Goal: Task Accomplishment & Management: Use online tool/utility

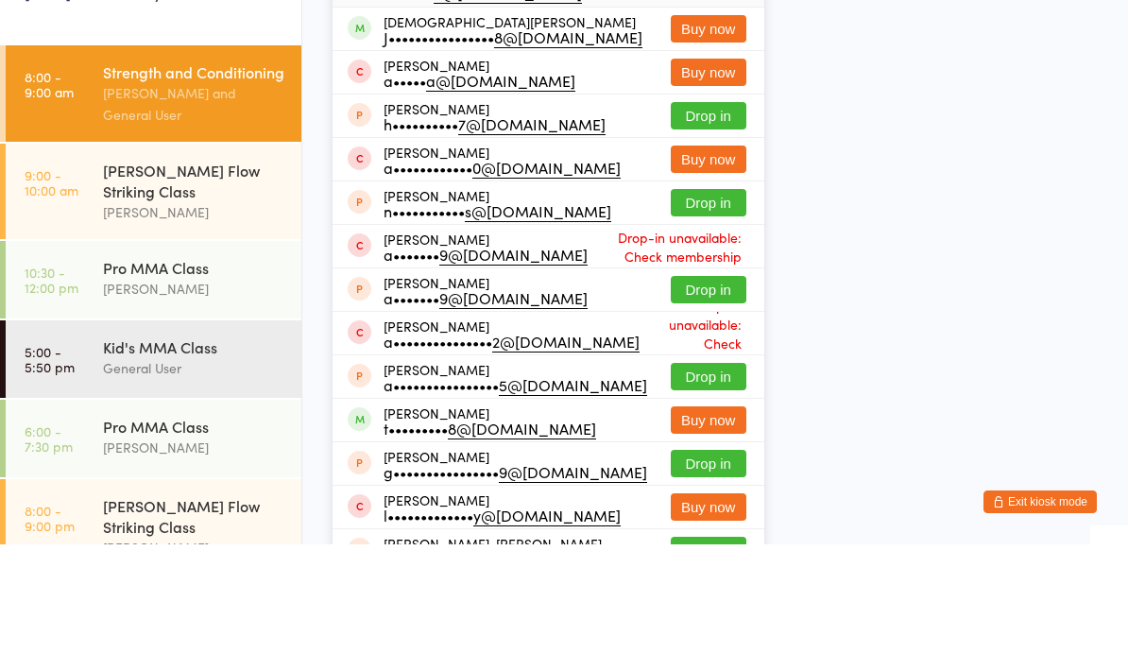
type input "[PERSON_NAME]"
click at [531, 111] on div "N•••••• o@[DOMAIN_NAME]" at bounding box center [483, 118] width 198 height 15
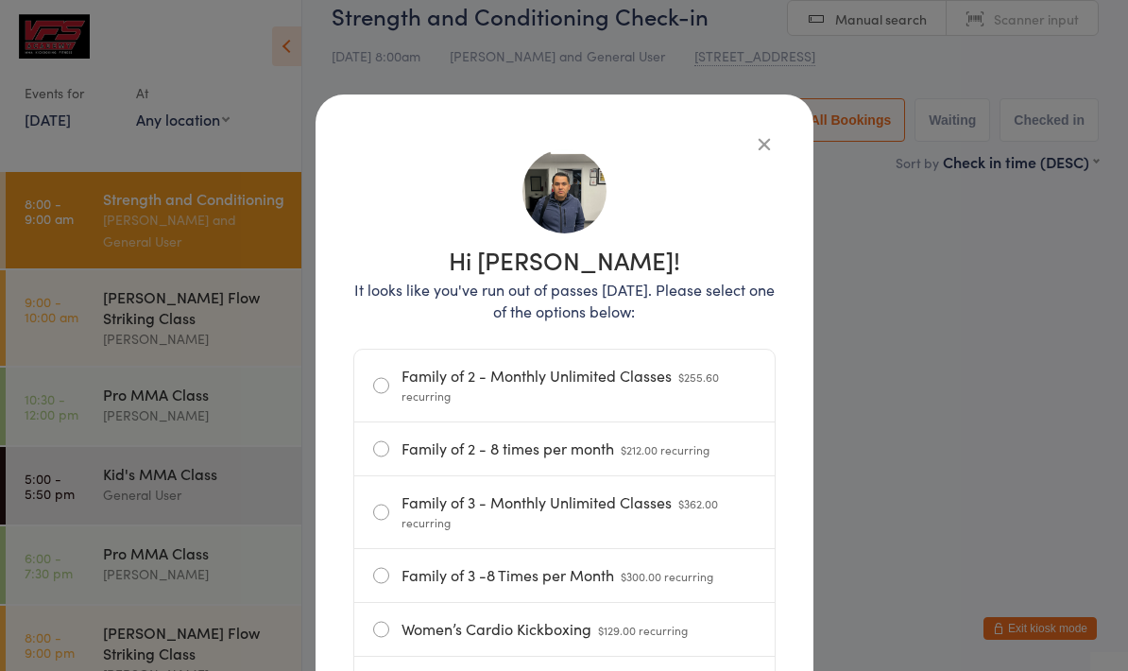
click at [765, 143] on icon "button" at bounding box center [764, 143] width 21 height 21
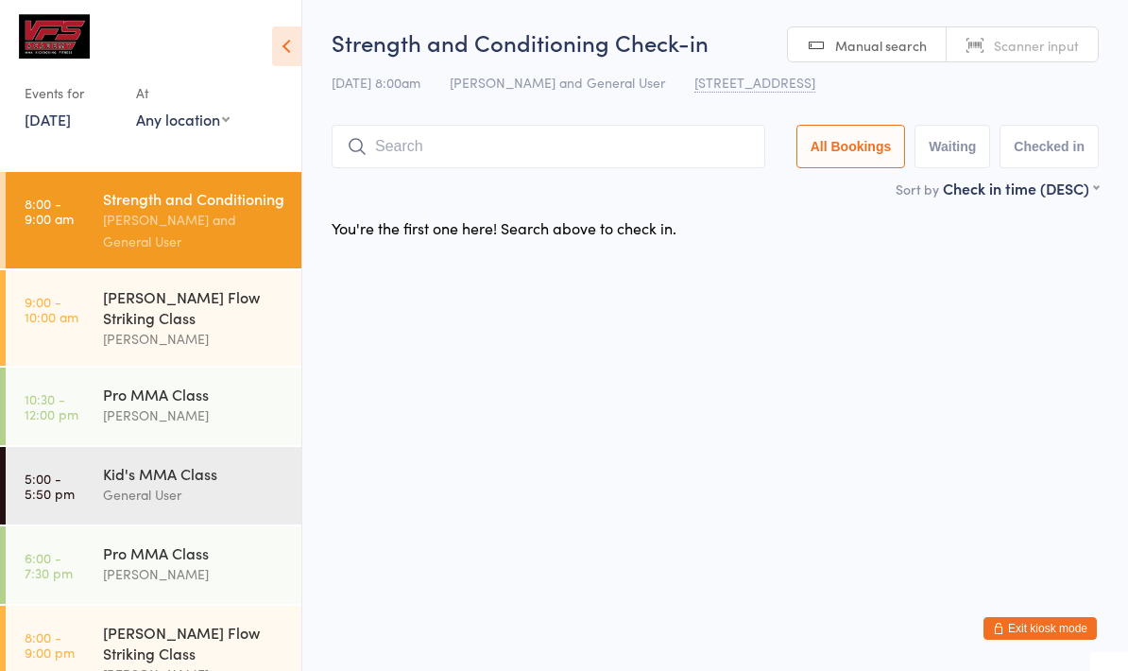
click at [248, 335] on div "[PERSON_NAME]" at bounding box center [194, 339] width 182 height 22
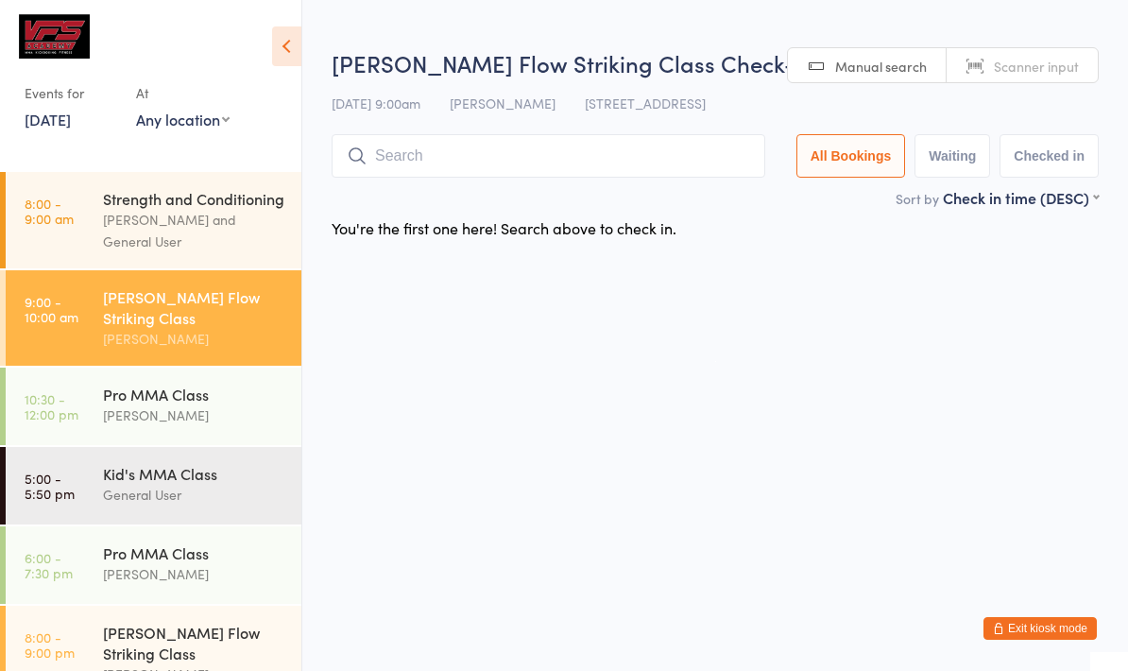
click at [557, 177] on input "search" at bounding box center [549, 155] width 434 height 43
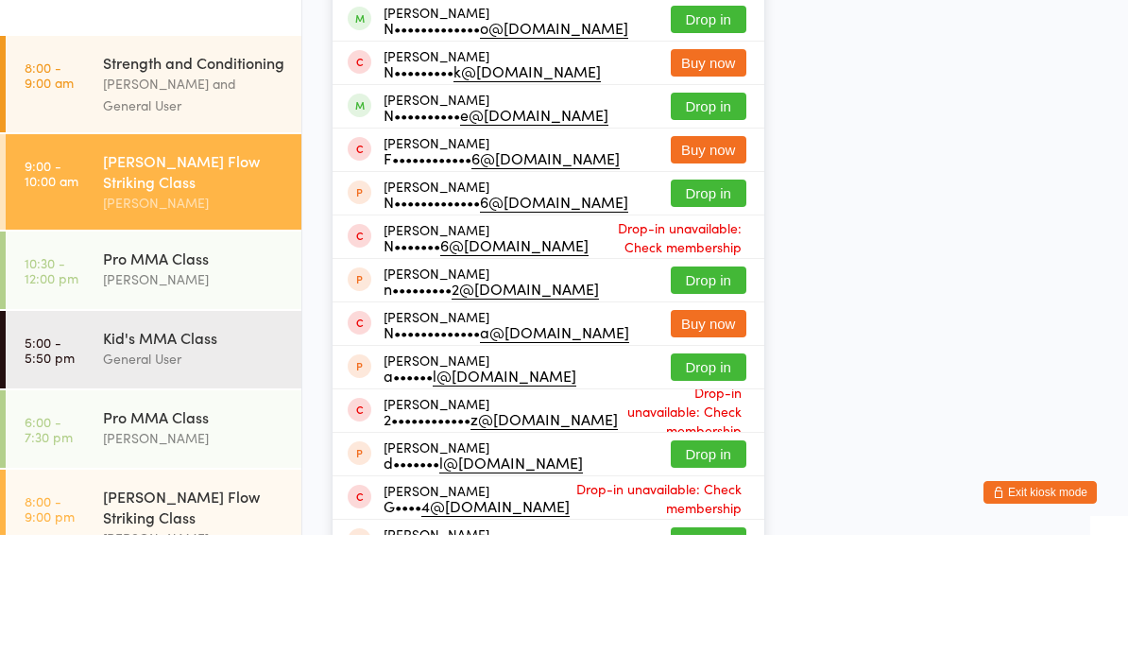
type input "[PERSON_NAME]"
click at [697, 142] on button "Drop in" at bounding box center [709, 155] width 76 height 27
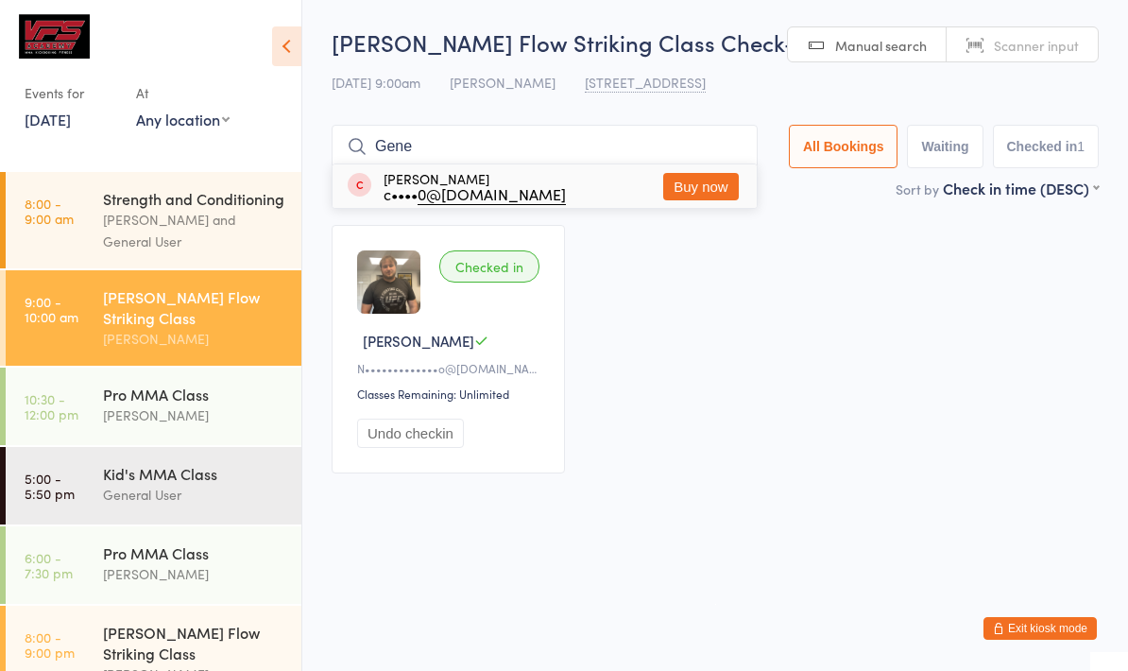
click at [501, 276] on div "Checked in" at bounding box center [489, 266] width 100 height 32
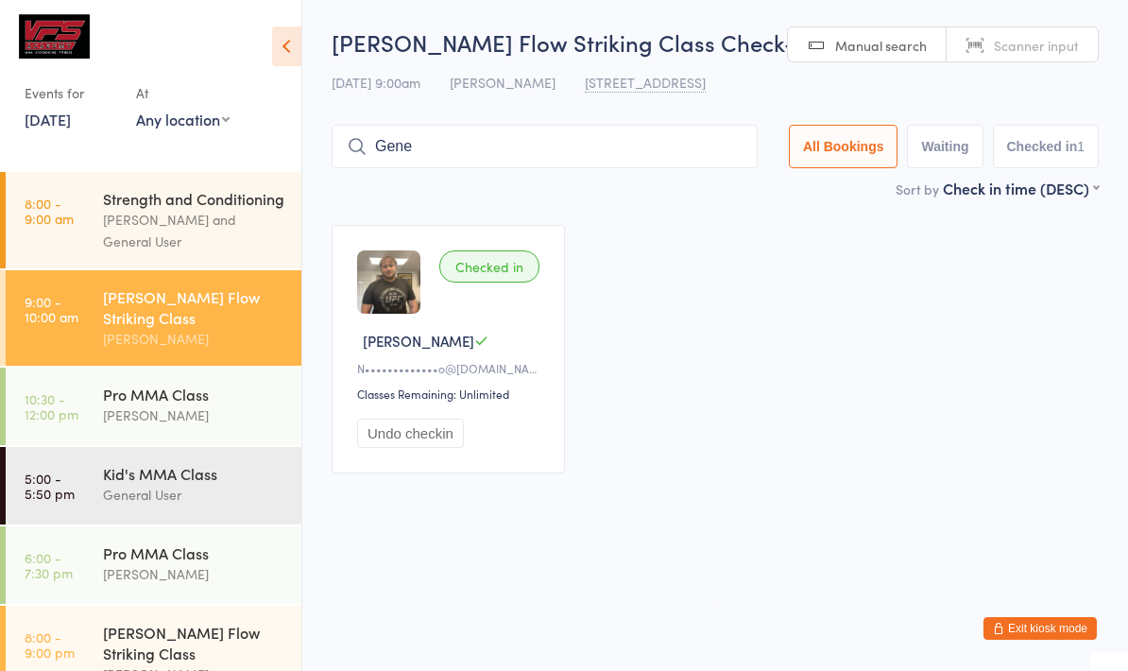
click at [626, 145] on input "Gene" at bounding box center [545, 146] width 426 height 43
click at [547, 163] on input "Gene" at bounding box center [545, 146] width 426 height 43
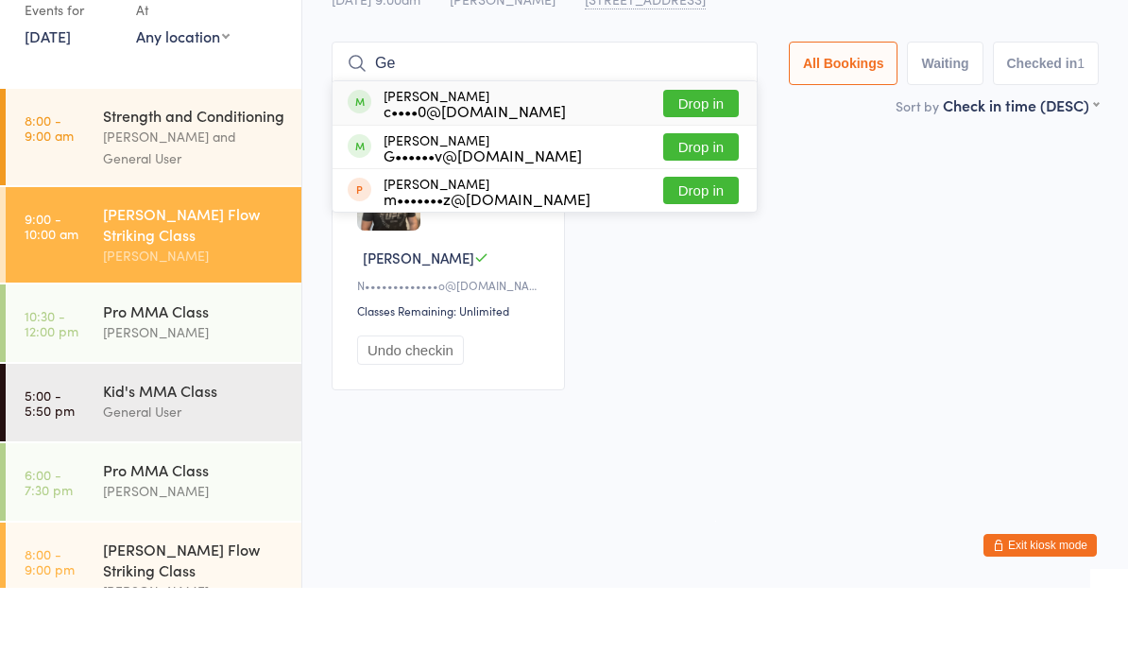
type input "G"
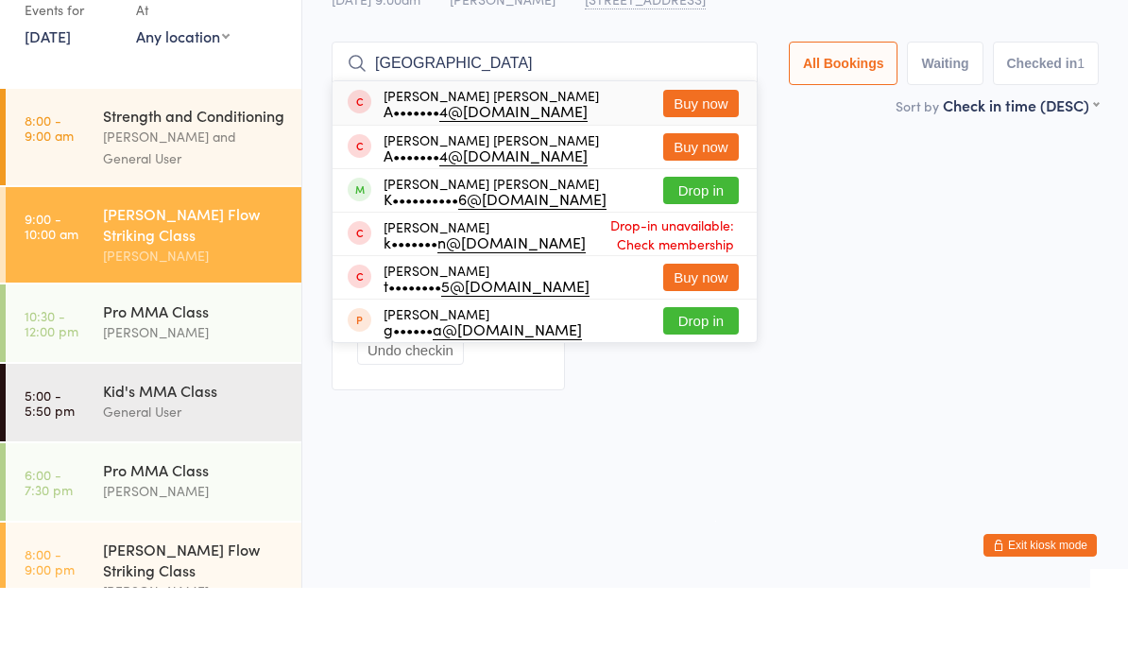
type input "[GEOGRAPHIC_DATA]"
click at [407, 274] on div "K•••••••••• 6@[DOMAIN_NAME]" at bounding box center [495, 281] width 223 height 15
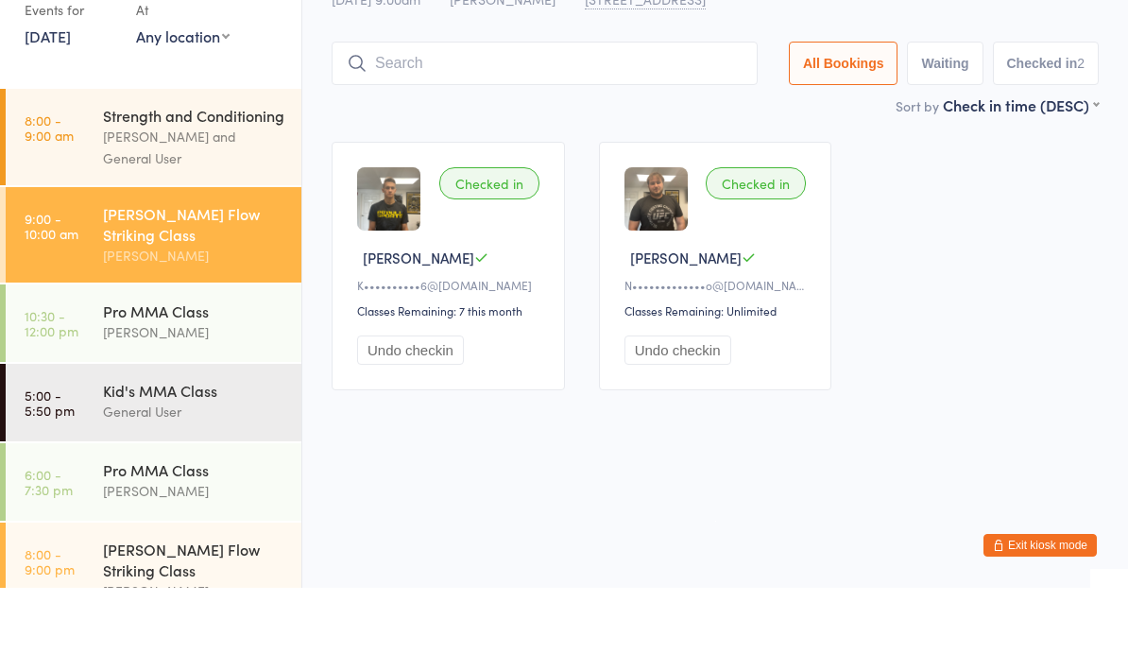
click at [940, 208] on div "Checked in [GEOGRAPHIC_DATA][PERSON_NAME]•••••••••• 6@[DOMAIN_NAME] Classes Rem…" at bounding box center [715, 349] width 801 height 283
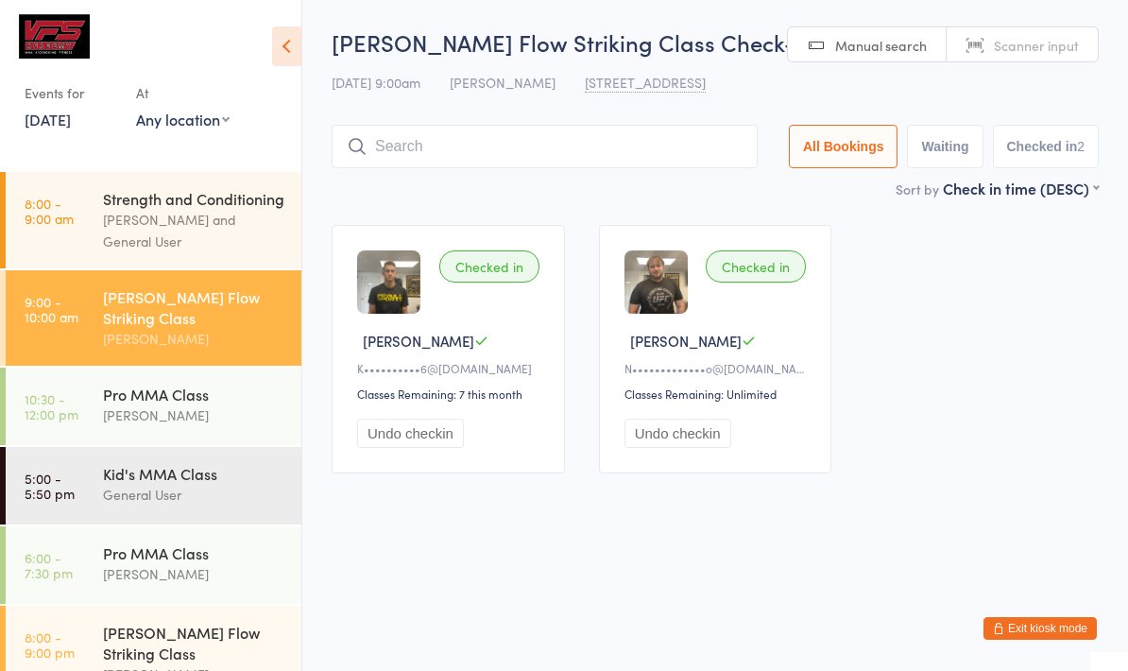
click at [643, 121] on div "[PERSON_NAME] Flow Striking Class Check-in [DATE] 9:00am [PERSON_NAME] [STREET_…" at bounding box center [715, 101] width 767 height 151
click at [654, 166] on input "search" at bounding box center [545, 146] width 426 height 43
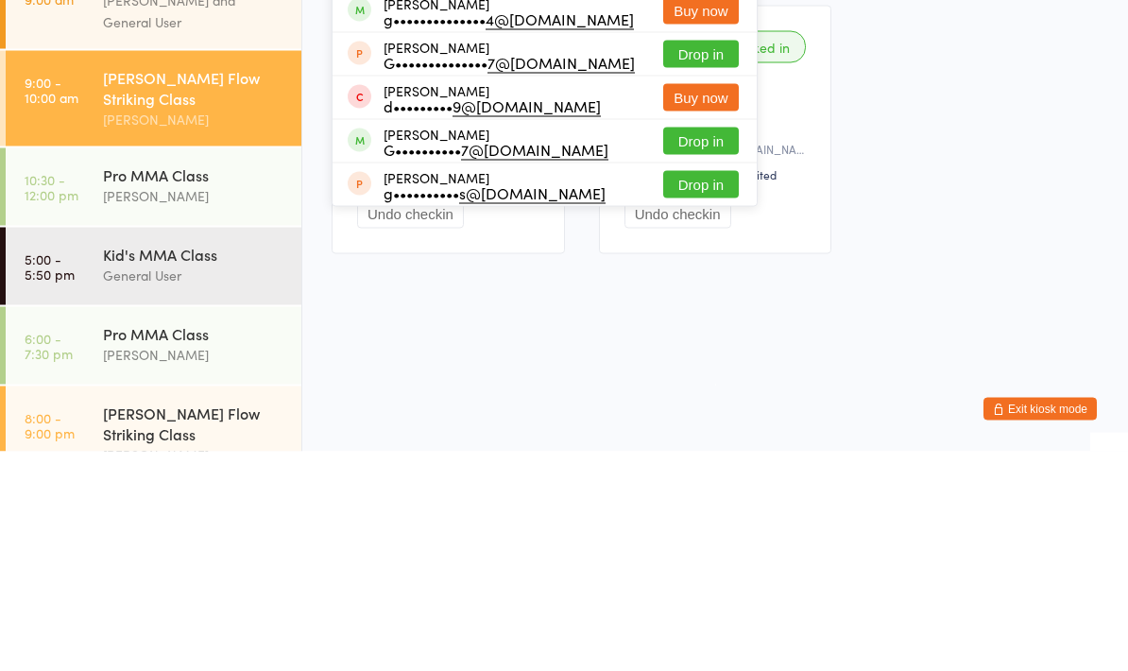
type input "[PERSON_NAME]"
click at [687, 347] on button "Drop in" at bounding box center [701, 360] width 76 height 27
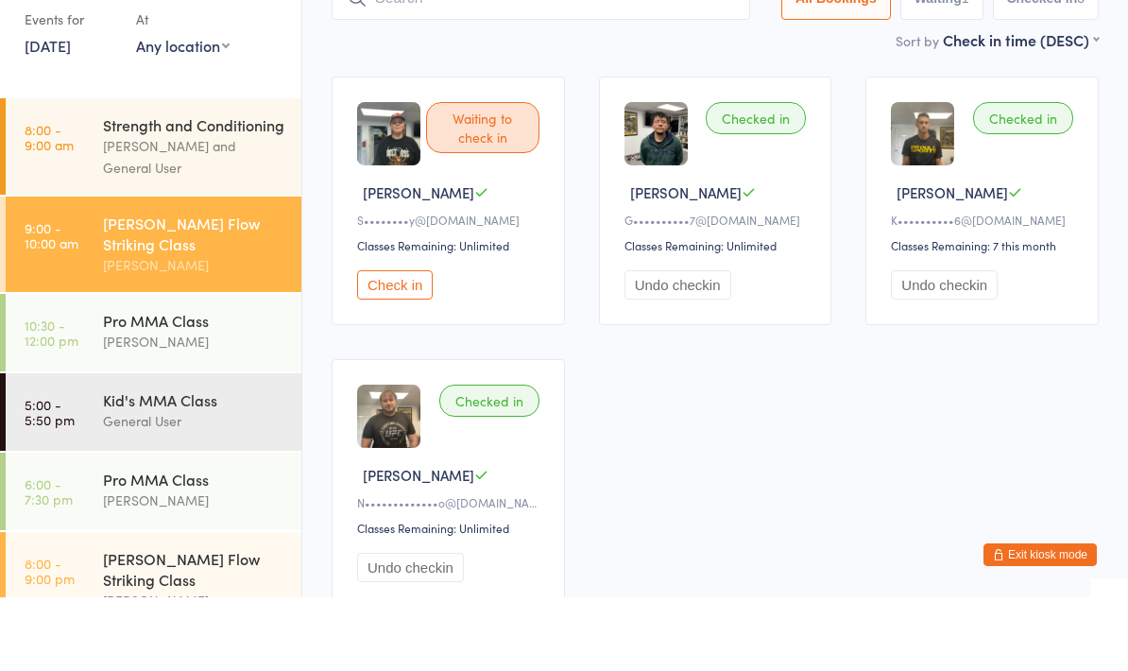
click at [353, 147] on div "Waiting to check in Mikey S S•••••••• y@[DOMAIN_NAME] Classes Remaining: Unlimi…" at bounding box center [715, 415] width 801 height 565
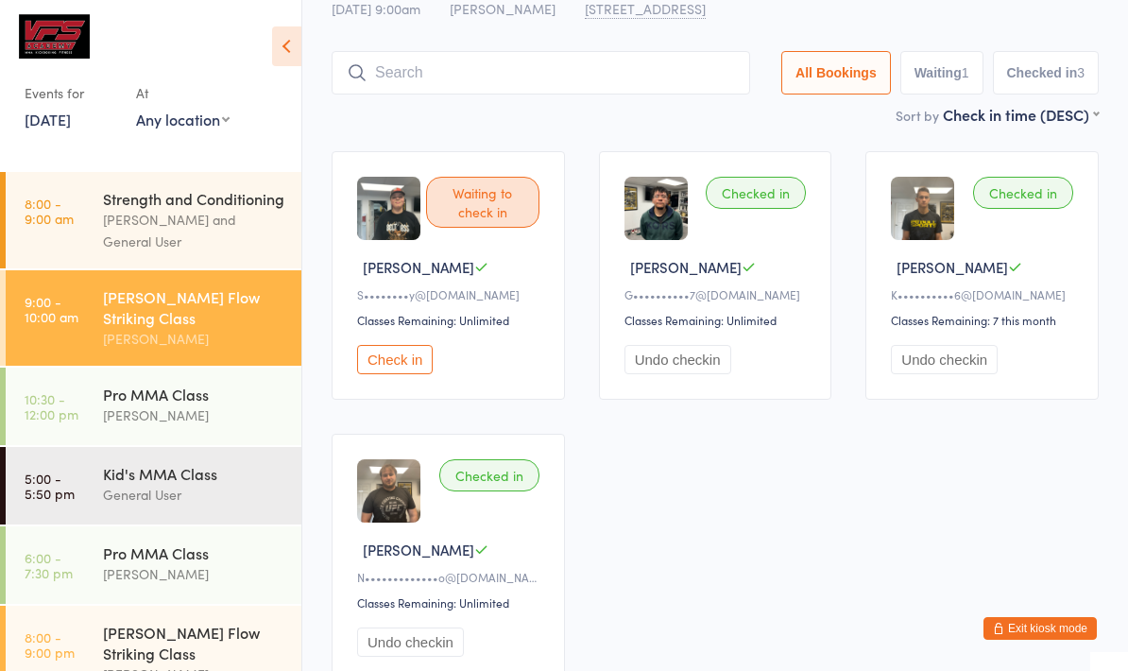
click at [394, 374] on button "Check in" at bounding box center [395, 359] width 76 height 29
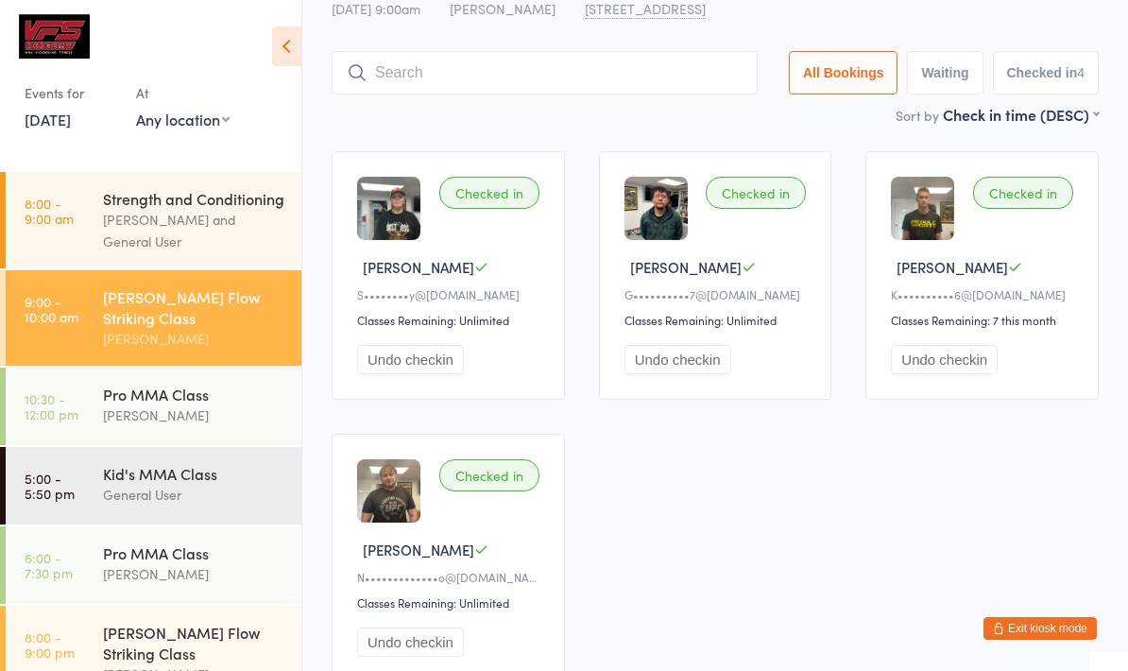
click at [430, 59] on input "search" at bounding box center [545, 72] width 426 height 43
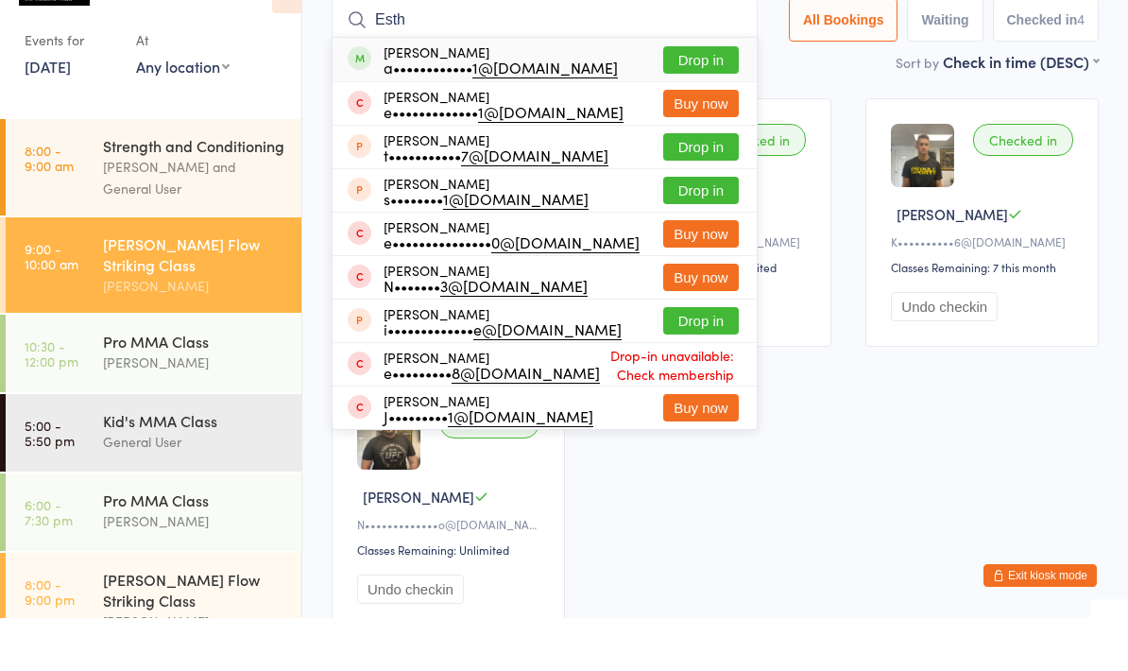
type input "Esth"
click at [683, 99] on button "Drop in" at bounding box center [701, 112] width 76 height 27
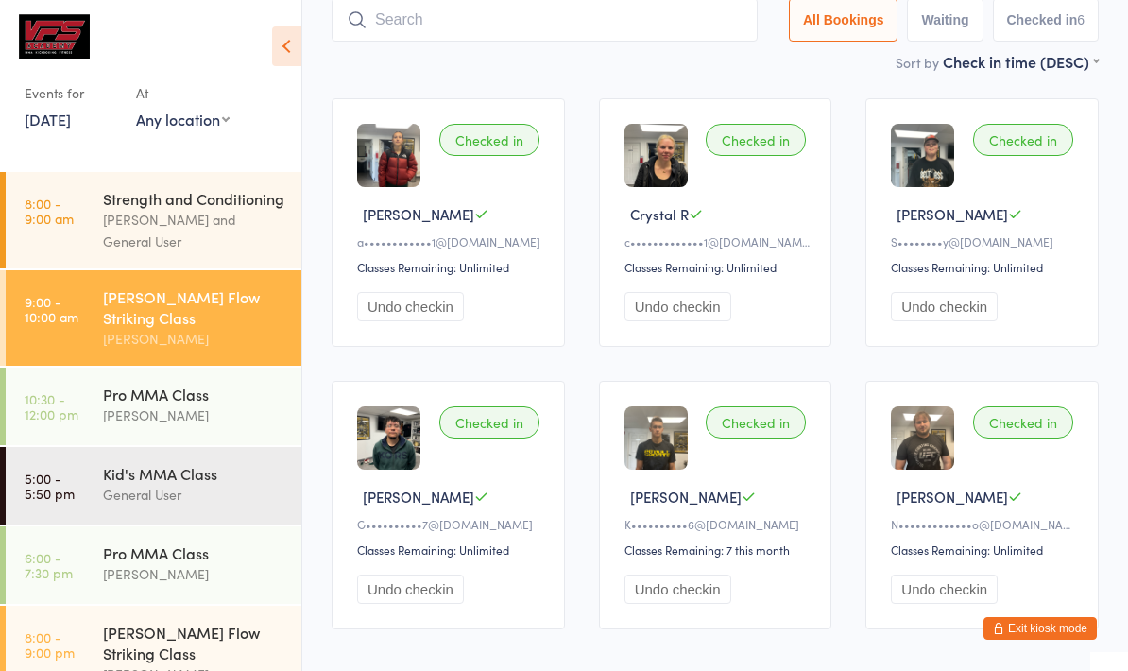
click at [621, 40] on input "search" at bounding box center [545, 19] width 426 height 43
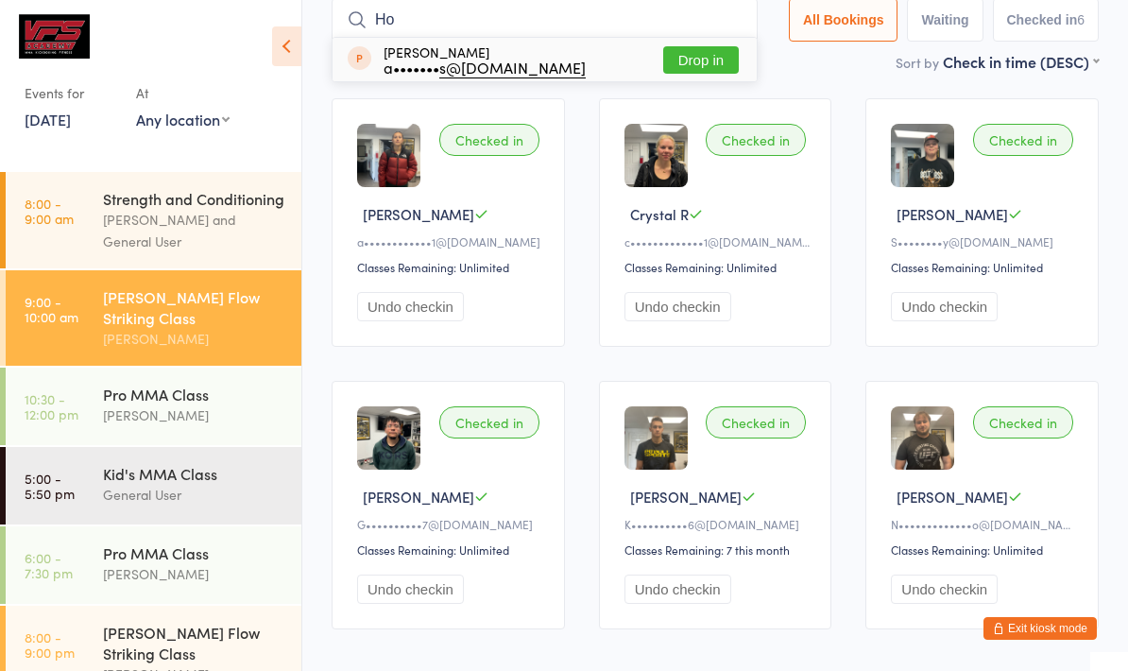
type input "H"
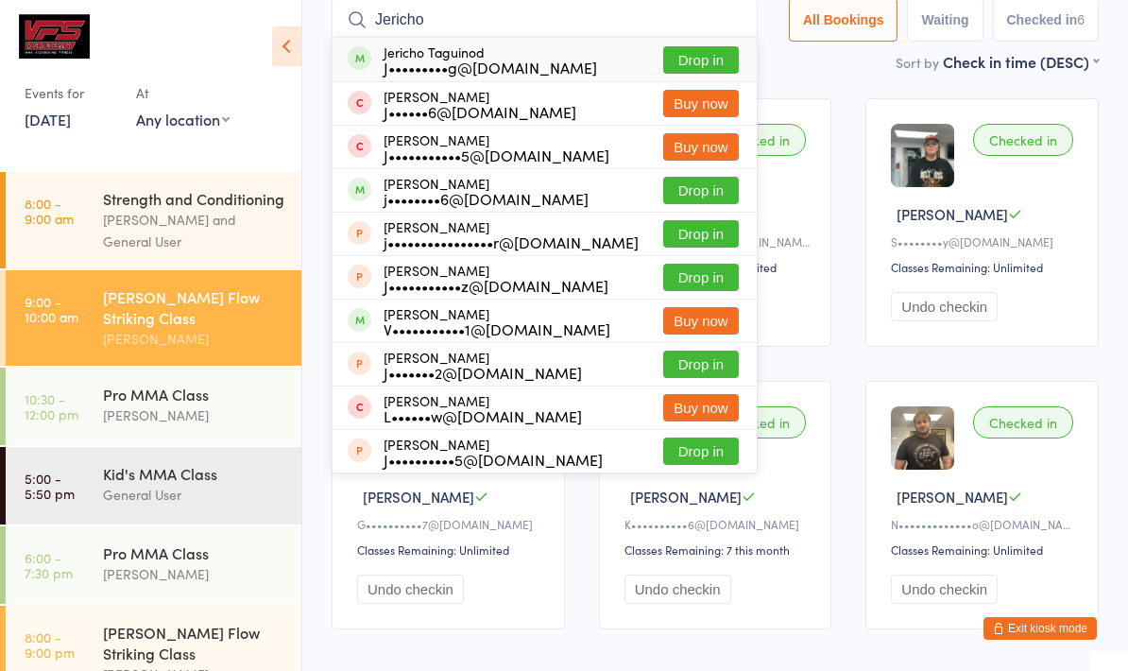
type input "Jericho"
click at [684, 67] on button "Drop in" at bounding box center [701, 59] width 76 height 27
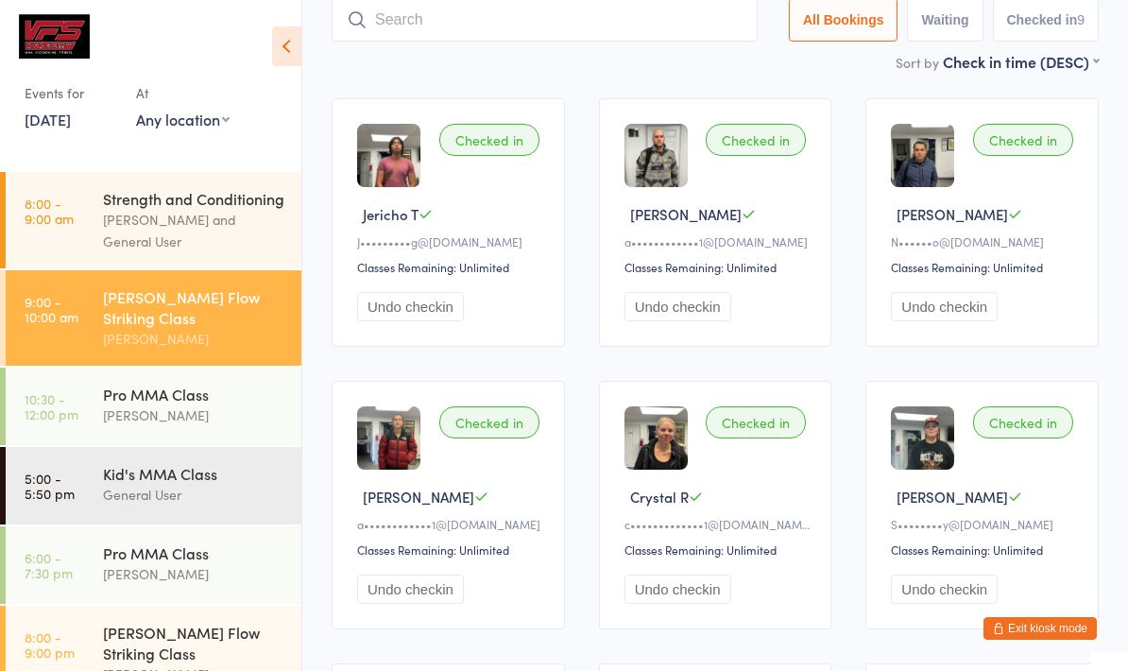
click at [224, 393] on div "Pro MMA Class" at bounding box center [194, 394] width 182 height 21
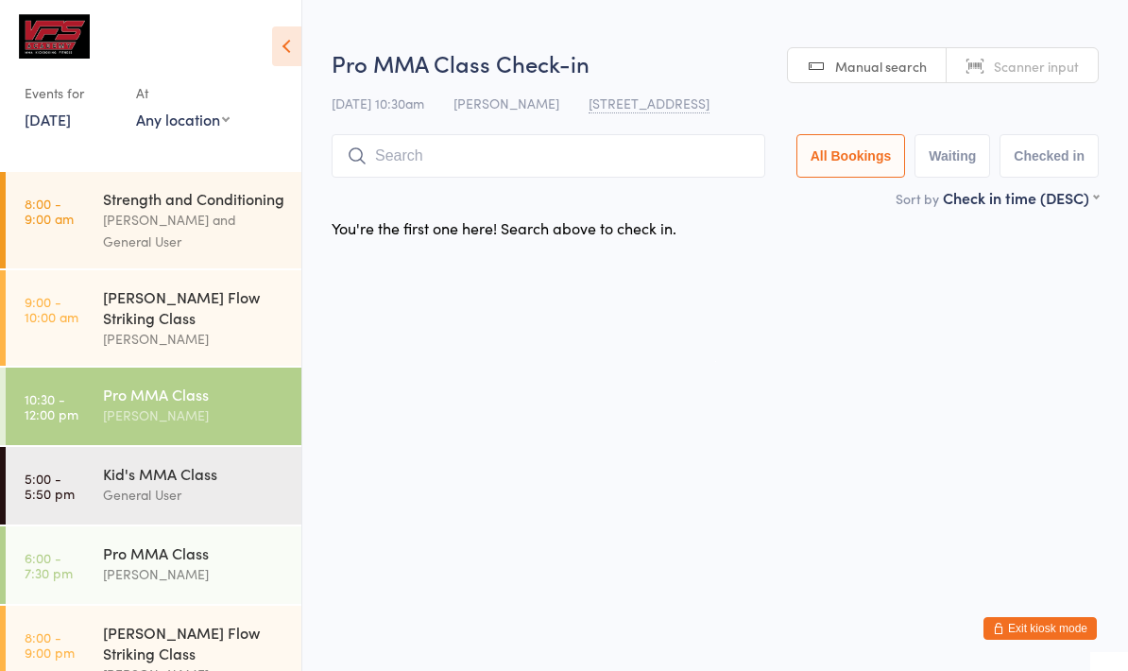
click at [292, 47] on icon at bounding box center [286, 46] width 29 height 40
